Goal: Information Seeking & Learning: Find specific fact

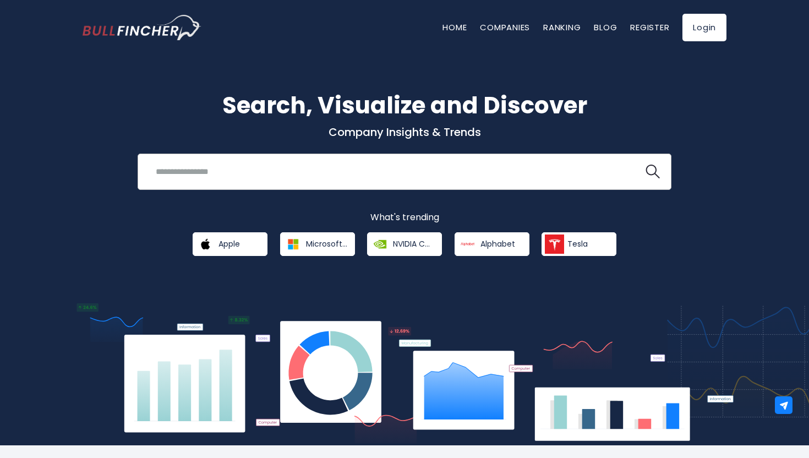
click at [433, 168] on input "search" at bounding box center [390, 171] width 483 height 20
type input "*******"
click at [645, 165] on button at bounding box center [652, 172] width 14 height 14
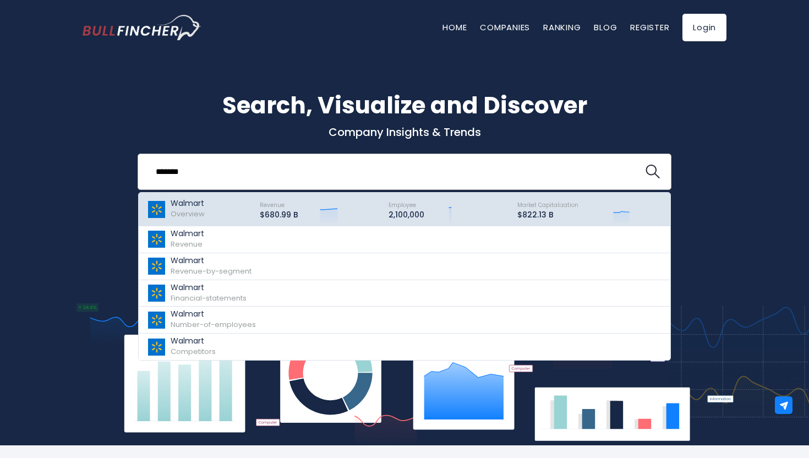
click at [229, 204] on div "Walmart Overview" at bounding box center [198, 209] width 103 height 28
click at [169, 206] on div "Walmart Overview" at bounding box center [198, 209] width 103 height 28
click at [150, 206] on img at bounding box center [156, 209] width 19 height 17
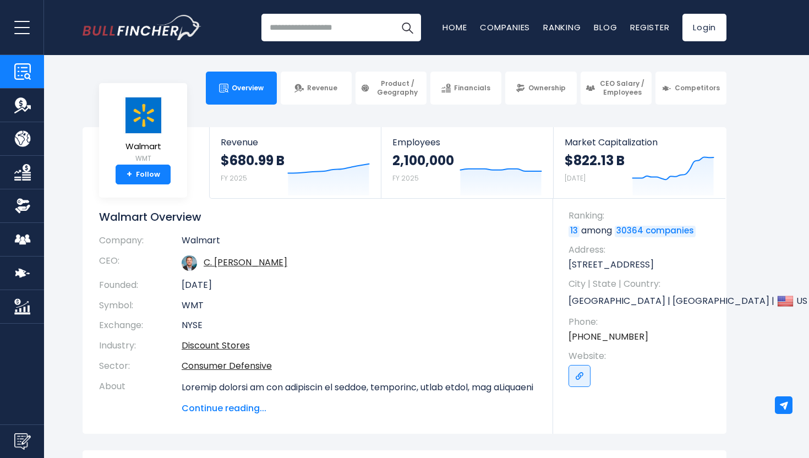
click at [26, 202] on img "Company Ownership" at bounding box center [22, 206] width 17 height 17
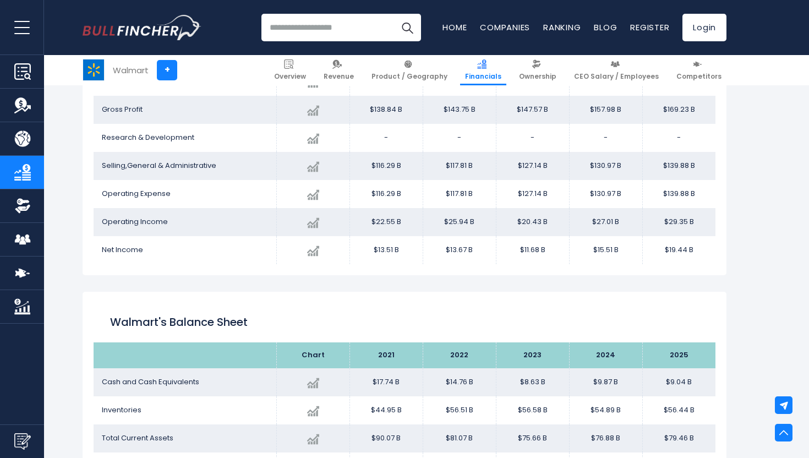
scroll to position [730, 0]
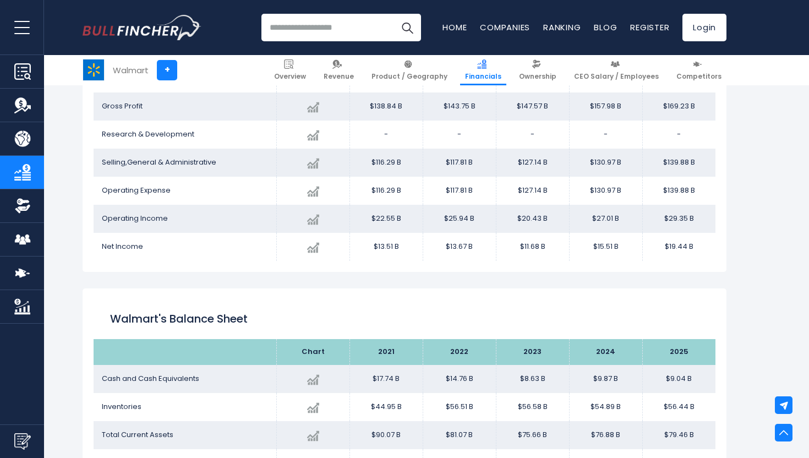
click at [178, 255] on td "Net Income" at bounding box center [185, 247] width 183 height 28
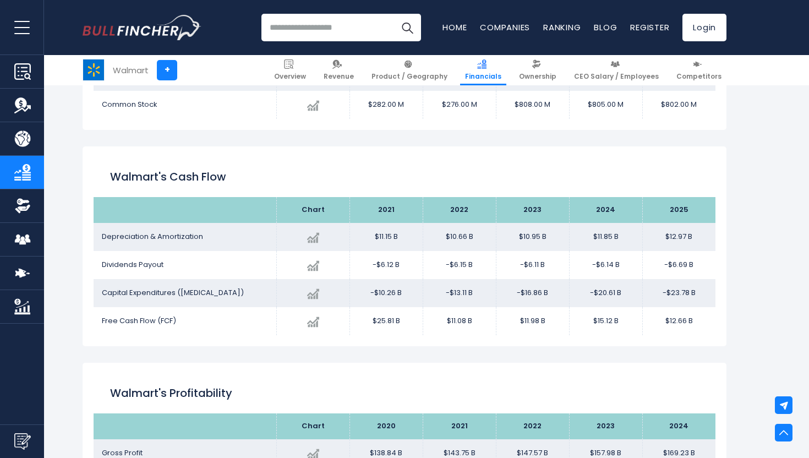
scroll to position [1261, 0]
